Goal: Check status: Check status

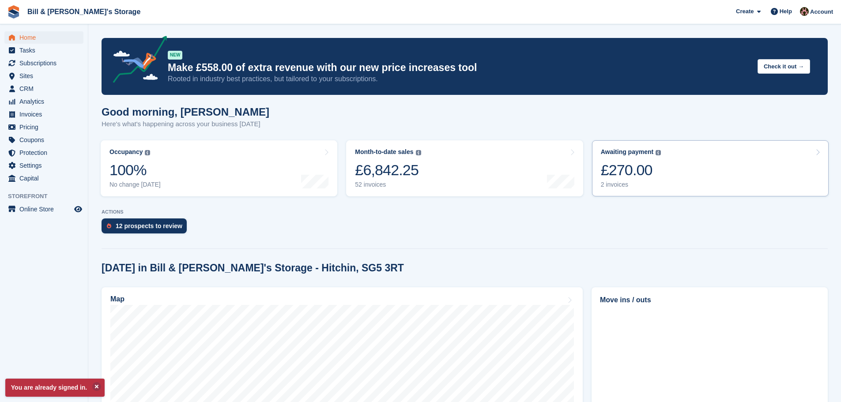
click at [649, 159] on div "Awaiting payment The total outstanding balance on all open invoices. £270.00 2 …" at bounding box center [631, 168] width 60 height 40
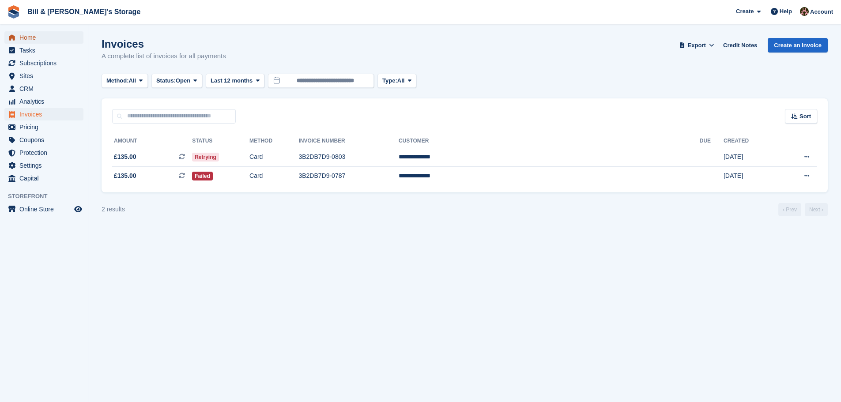
click at [32, 36] on span "Home" at bounding box center [45, 37] width 53 height 12
